Goal: Information Seeking & Learning: Learn about a topic

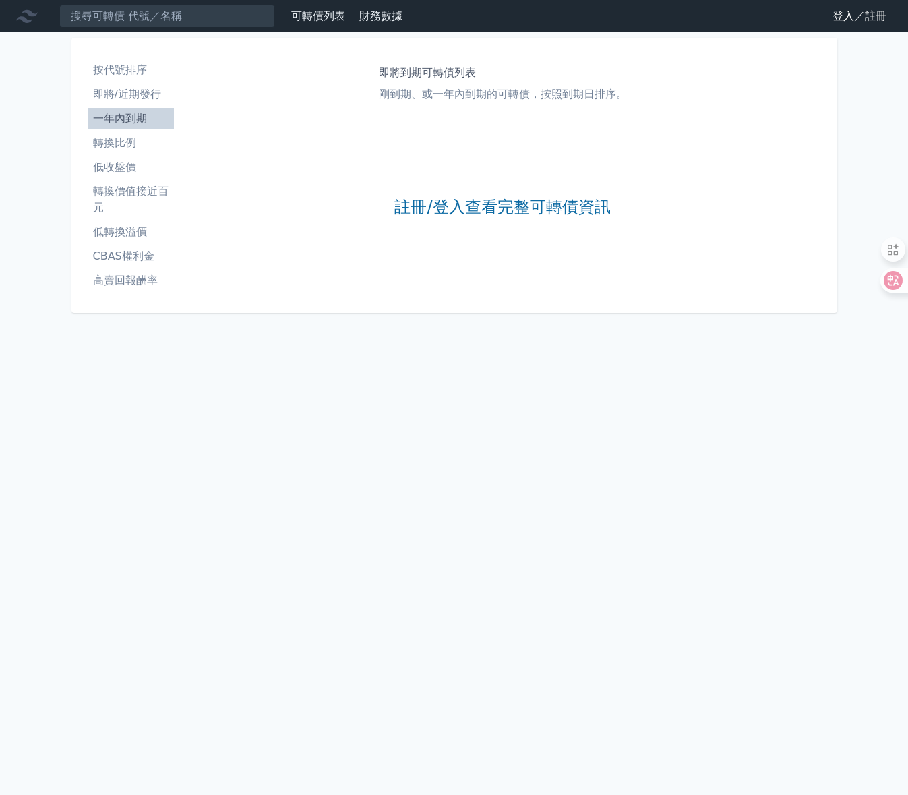
click at [230, 434] on div "可轉債列表 財務數據 可轉債列表 財務數據 登入／註冊 登入／註冊 按代號排序 即將/近期發行 一年內到期 轉換比例 低收盤價 轉換價值接近百元" at bounding box center [454, 397] width 908 height 795
click at [122, 99] on li "即將/近期發行" at bounding box center [131, 94] width 86 height 16
click at [566, 237] on div "註冊/登入查看完整可轉債資訊" at bounding box center [502, 208] width 216 height 178
click at [853, 16] on link "登入／註冊" at bounding box center [859, 16] width 75 height 22
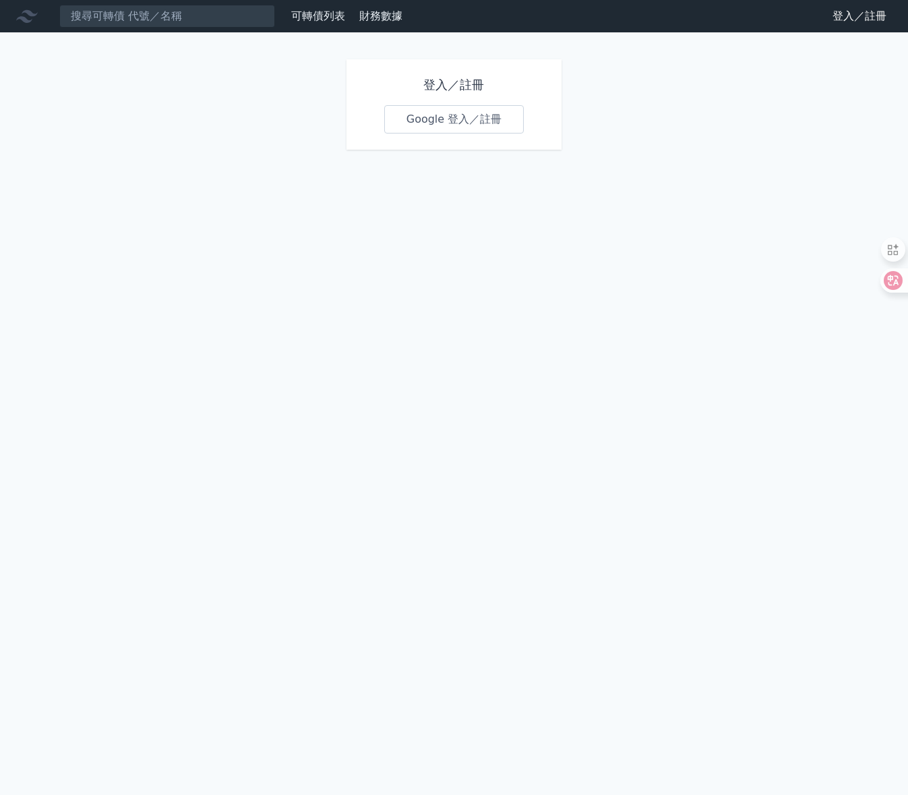
click at [473, 114] on link "Google 登入／註冊" at bounding box center [454, 119] width 140 height 28
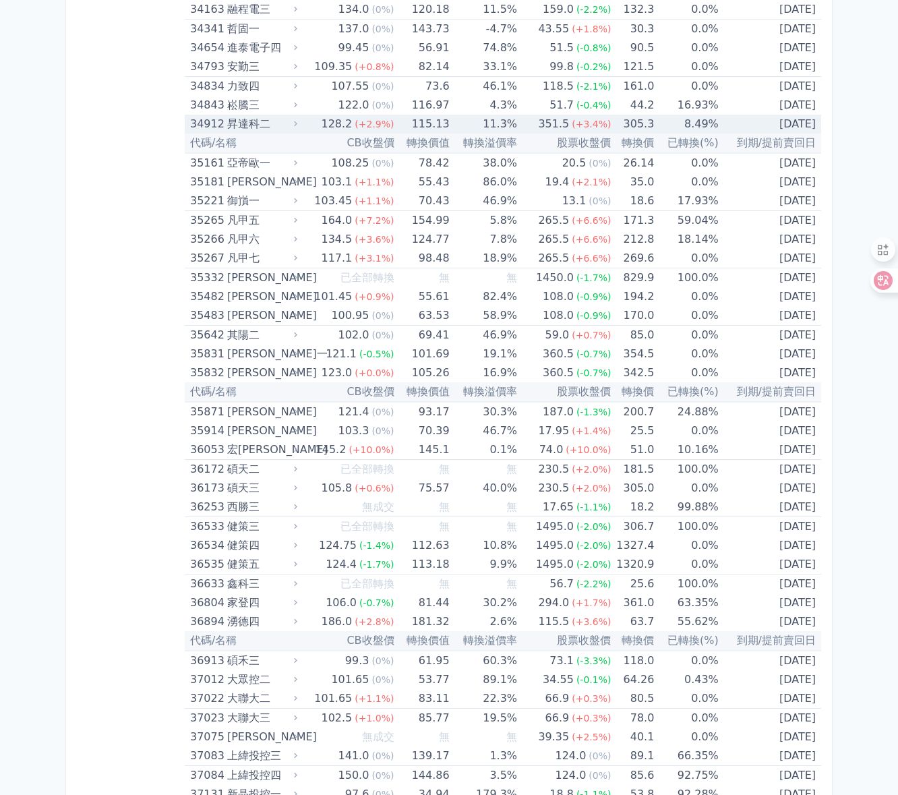
scroll to position [3100, 0]
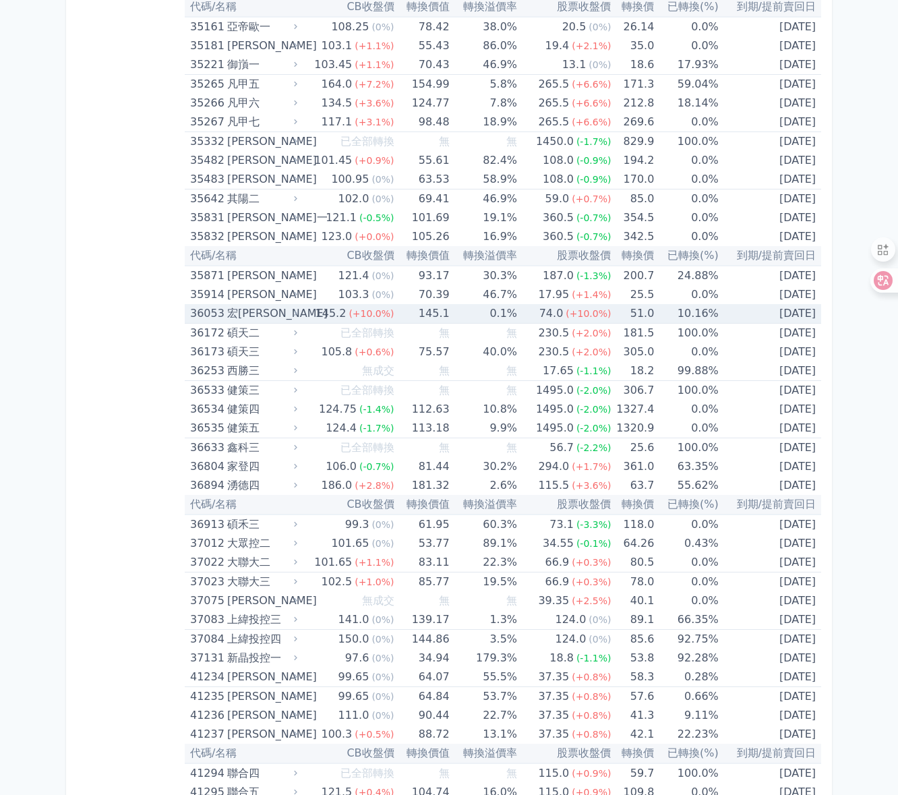
click at [234, 315] on div "宏[PERSON_NAME]" at bounding box center [260, 313] width 67 height 19
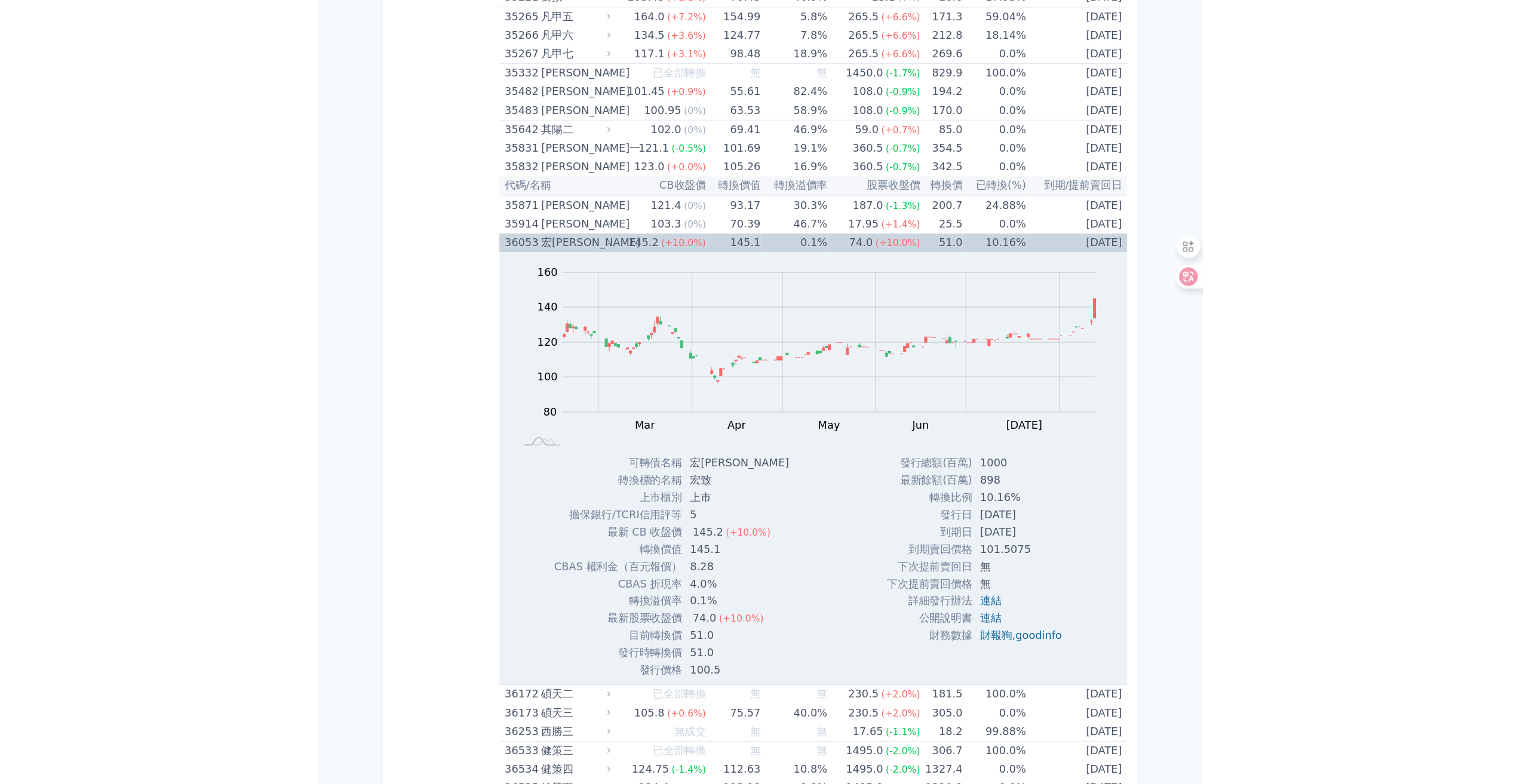
scroll to position [2866, 0]
